Goal: Information Seeking & Learning: Learn about a topic

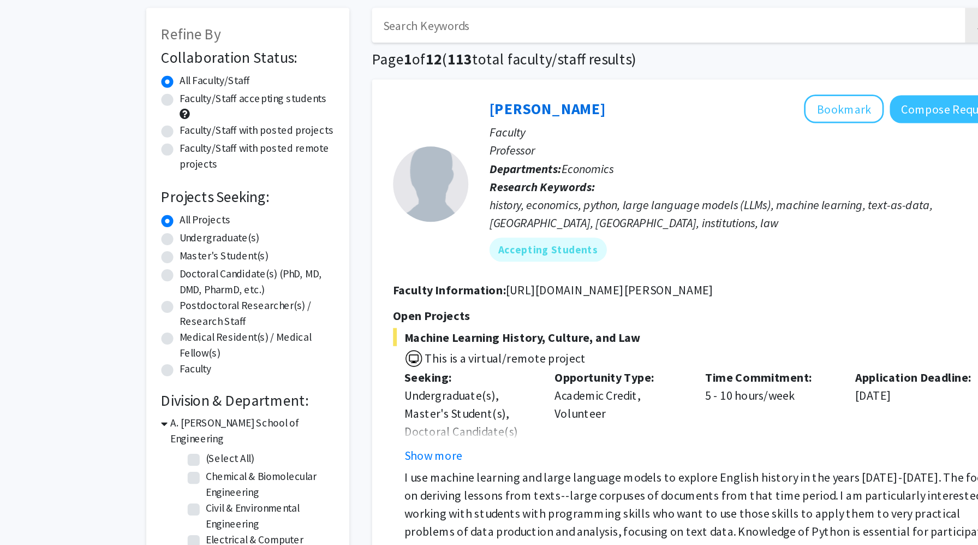
click at [218, 226] on label "Undergraduate(s)" at bounding box center [223, 224] width 58 height 11
click at [201, 226] on input "Undergraduate(s)" at bounding box center [197, 222] width 7 height 7
radio input "true"
